Goal: Communication & Community: Answer question/provide support

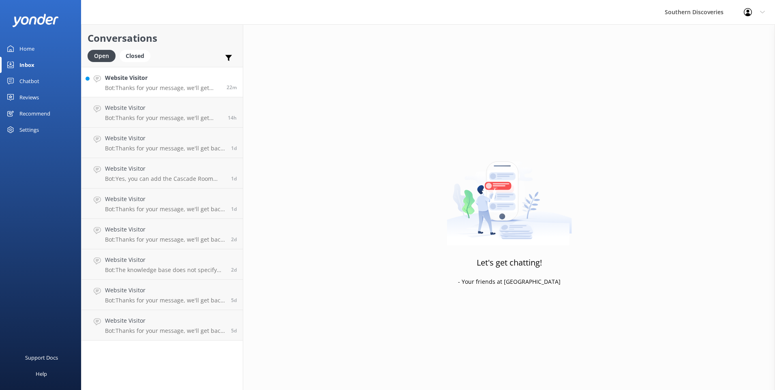
drag, startPoint x: 0, startPoint y: 0, endPoint x: 168, endPoint y: 90, distance: 190.1
click at [168, 90] on p "Bot: Thanks for your message, we'll get back to you as soon as we can. You're a…" at bounding box center [162, 87] width 115 height 7
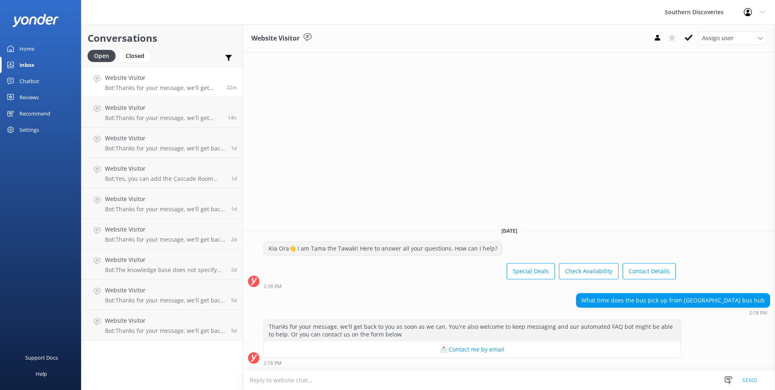
click at [367, 379] on textarea at bounding box center [509, 380] width 532 height 20
drag, startPoint x: 436, startPoint y: 378, endPoint x: 459, endPoint y: 380, distance: 23.2
click at [459, 380] on textarea "[PERSON_NAME], The pick up times varies depending on what tour are you booking …" at bounding box center [509, 379] width 532 height 20
click at [473, 382] on textarea "[PERSON_NAME], The pickup times varies depending on what tour are you booking f…" at bounding box center [509, 379] width 532 height 20
drag, startPoint x: 283, startPoint y: 381, endPoint x: 277, endPoint y: 380, distance: 6.5
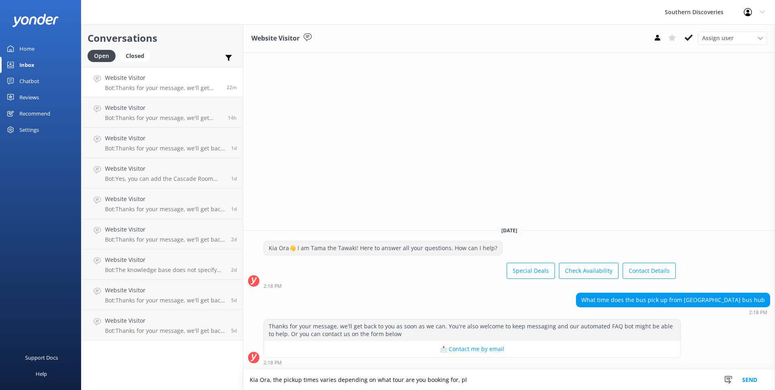
click at [485, 384] on textarea "Kia Ora, the pickup times varies depending on what tour are you booking for, pl" at bounding box center [509, 379] width 532 height 20
click at [606, 379] on textarea "Kia Ora, the pickup times varies depending on what tour are you booking for, on…" at bounding box center [509, 379] width 532 height 20
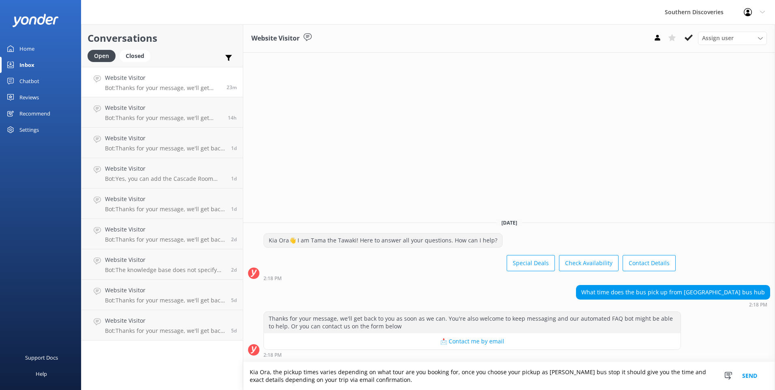
type textarea "Kia Ora, the pickup times varies depending on what tour are you booking for, on…"
click at [749, 378] on button "Send" at bounding box center [749, 376] width 30 height 28
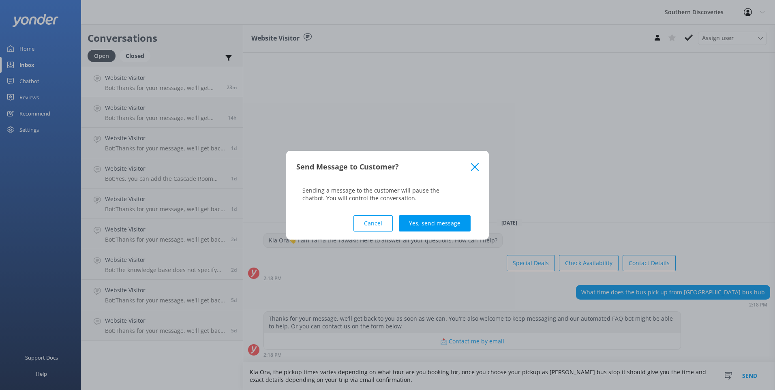
drag, startPoint x: 446, startPoint y: 218, endPoint x: 463, endPoint y: 204, distance: 21.9
click at [447, 217] on button "Yes, send message" at bounding box center [435, 223] width 72 height 16
